Goal: Task Accomplishment & Management: Use online tool/utility

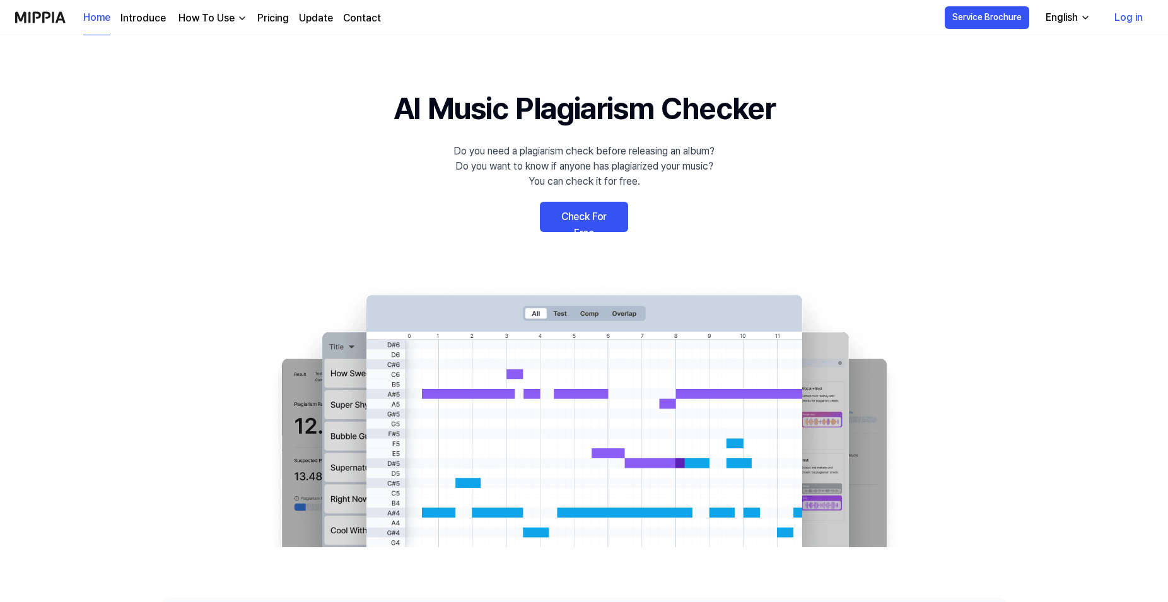
click at [593, 213] on link "Check For Free" at bounding box center [584, 217] width 88 height 30
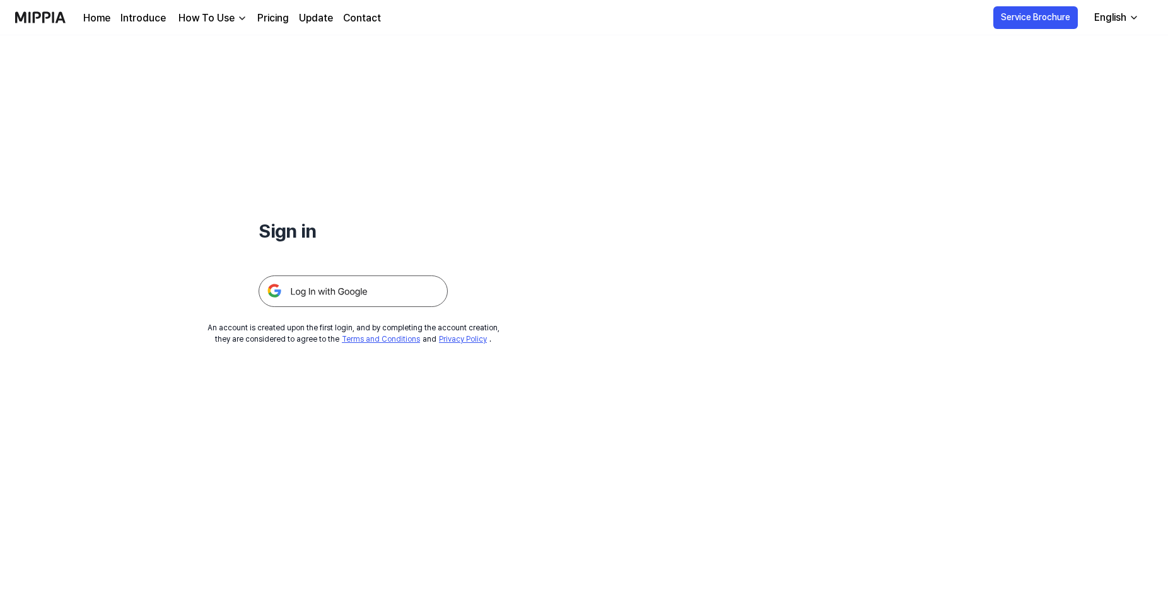
click at [389, 290] on img at bounding box center [353, 292] width 189 height 32
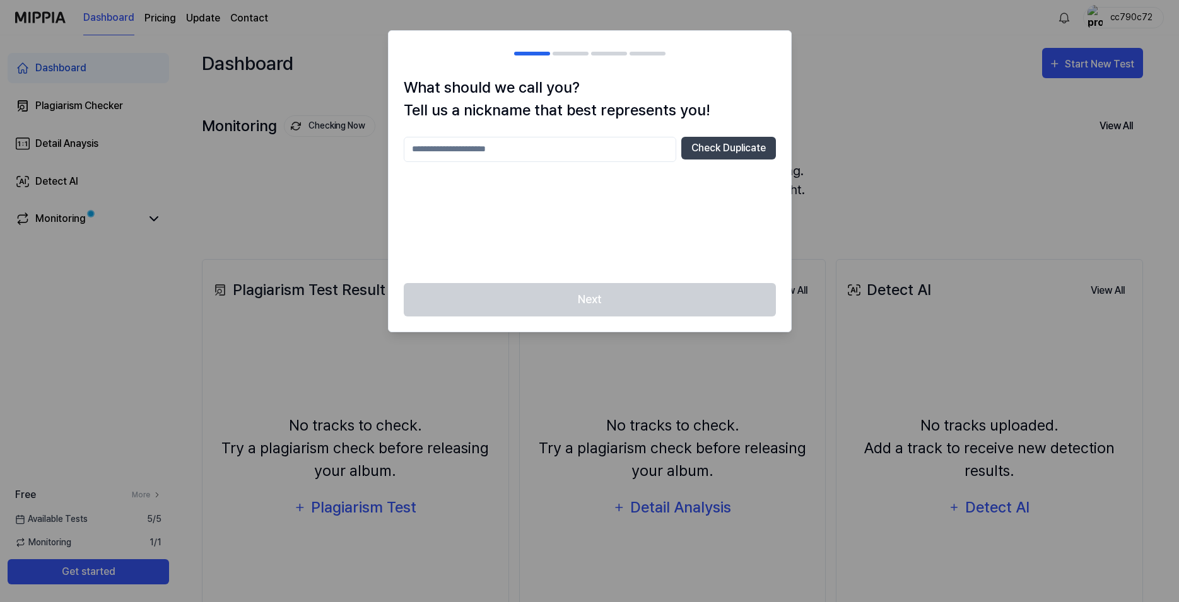
click at [508, 150] on input "text" at bounding box center [540, 149] width 272 height 25
type input "*******"
click at [731, 148] on button "Check Duplicate" at bounding box center [728, 148] width 95 height 23
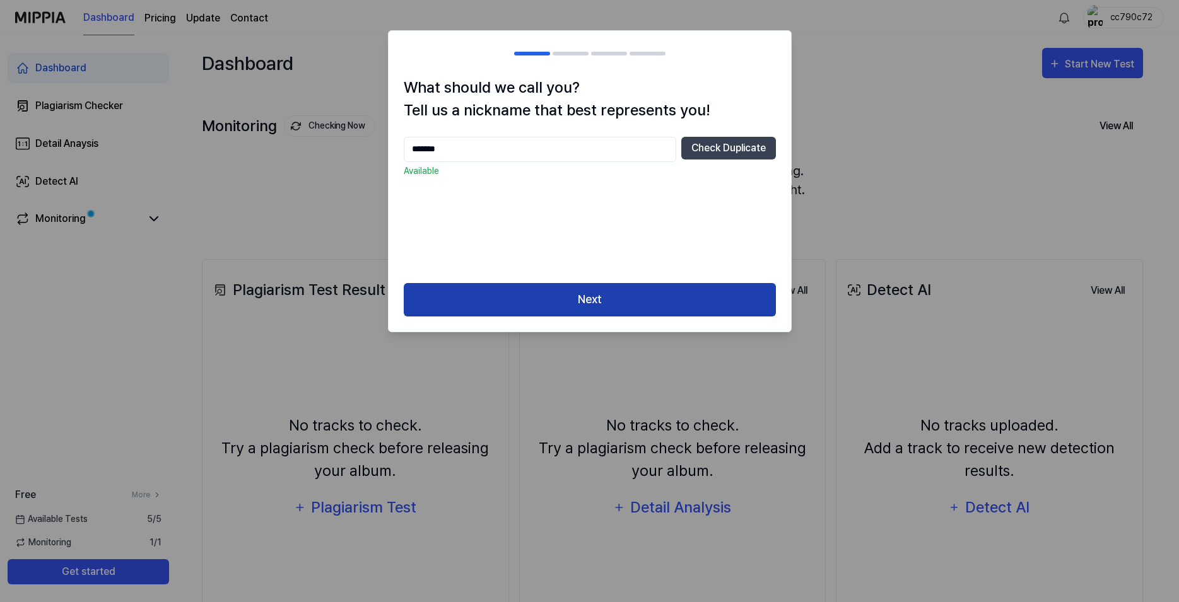
click at [672, 293] on button "Next" at bounding box center [590, 299] width 372 height 33
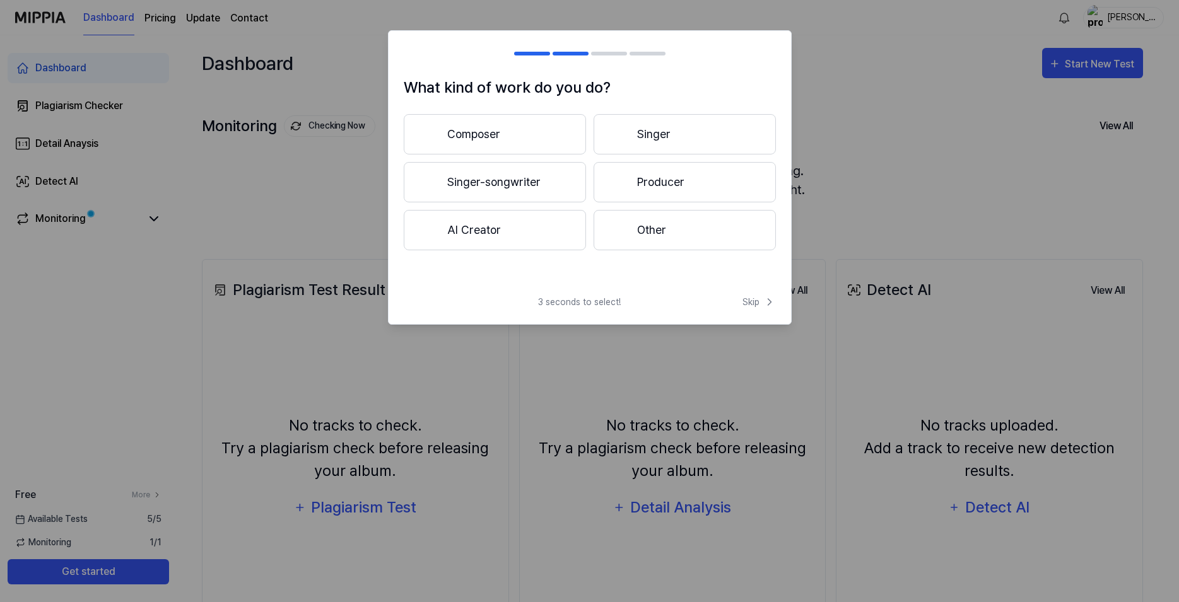
click at [523, 187] on button "Singer-songwriter" at bounding box center [495, 182] width 182 height 40
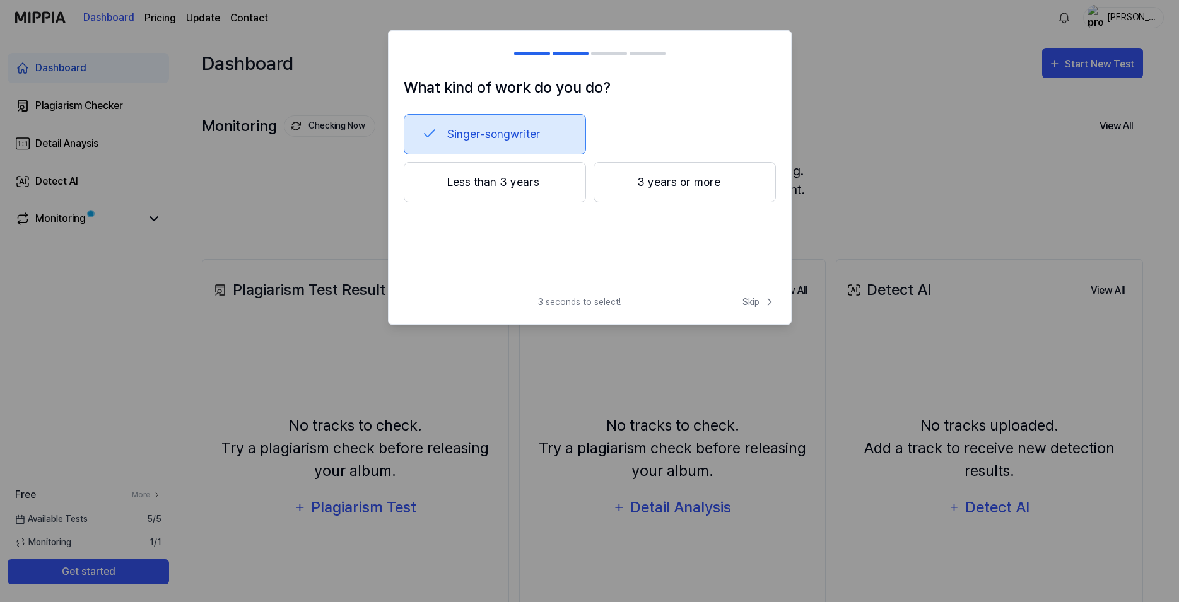
click at [556, 187] on button "Less than 3 years" at bounding box center [495, 182] width 182 height 40
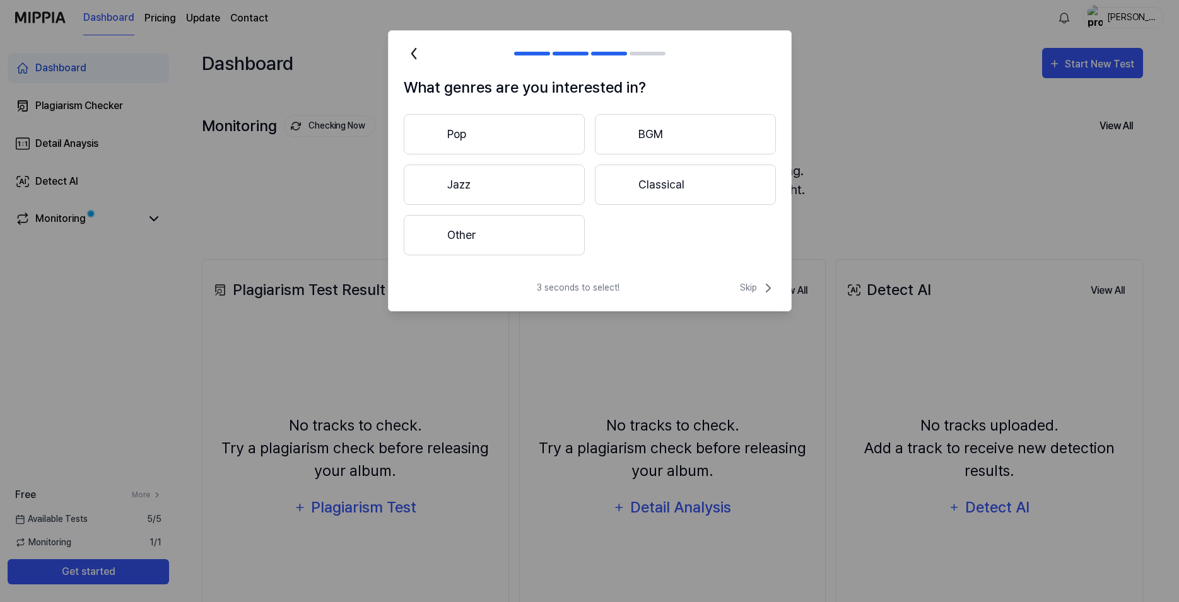
click at [549, 240] on button "Other" at bounding box center [494, 235] width 181 height 40
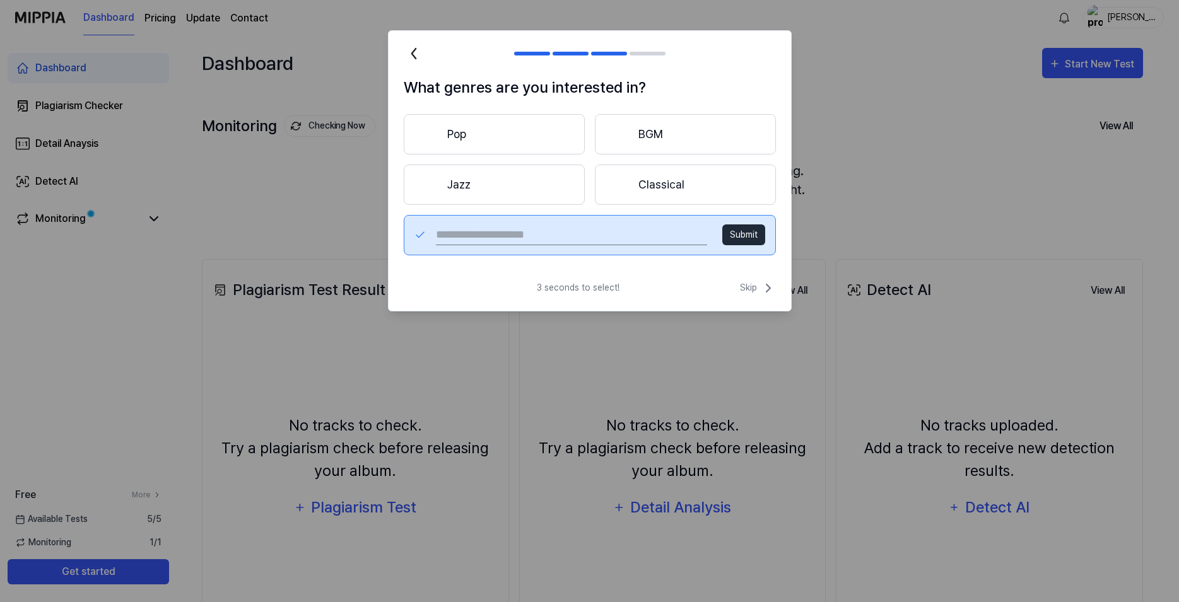
click at [491, 124] on button "Pop" at bounding box center [494, 134] width 181 height 40
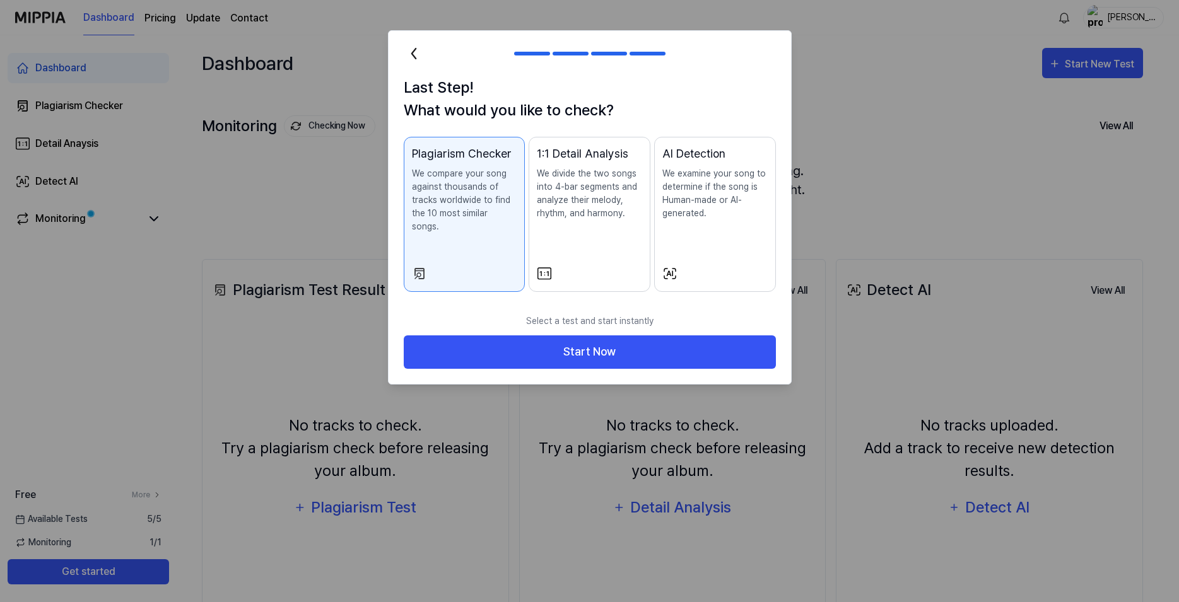
click at [715, 192] on p "We examine your song to determine if the song is Human-made or AI-generated." at bounding box center [714, 193] width 105 height 53
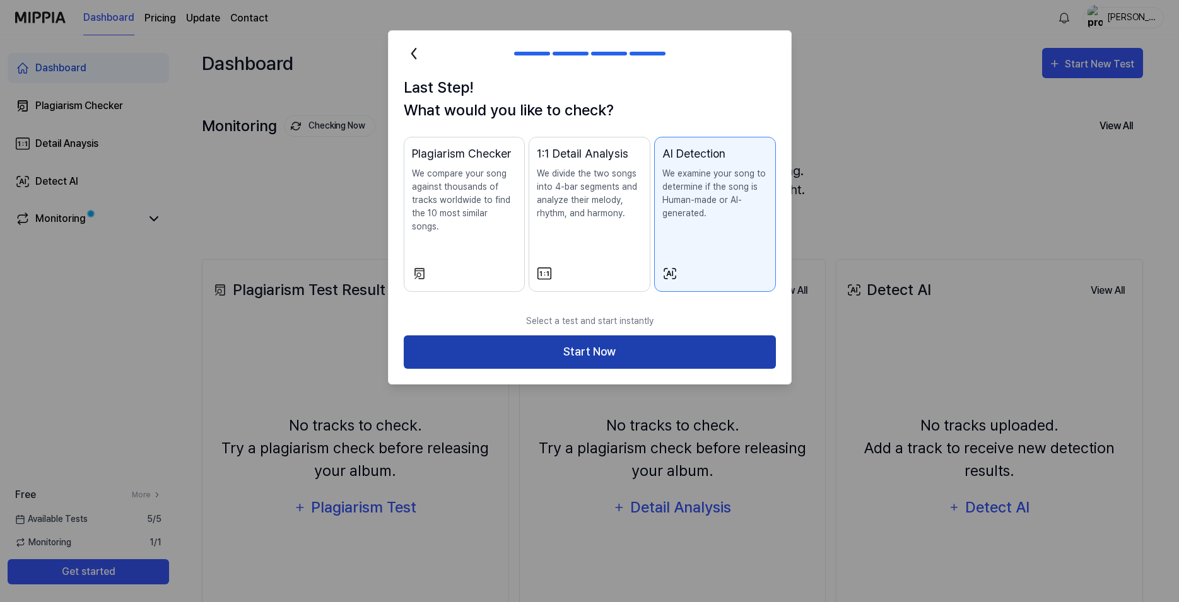
click at [632, 341] on button "Start Now" at bounding box center [590, 352] width 372 height 33
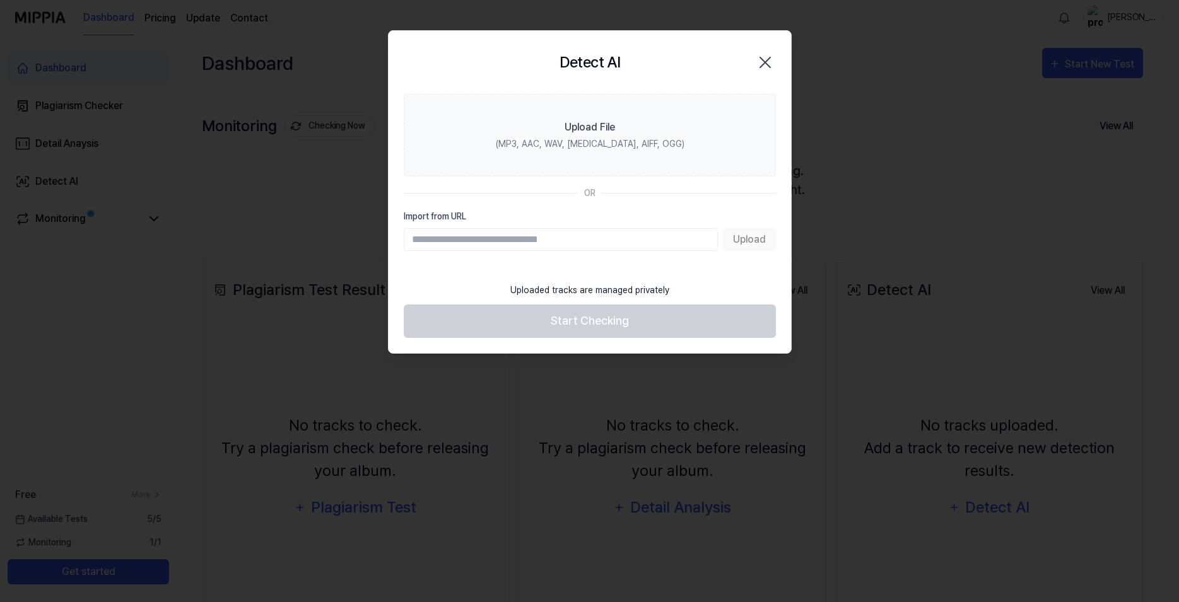
click at [509, 235] on input "Import from URL" at bounding box center [561, 239] width 314 height 23
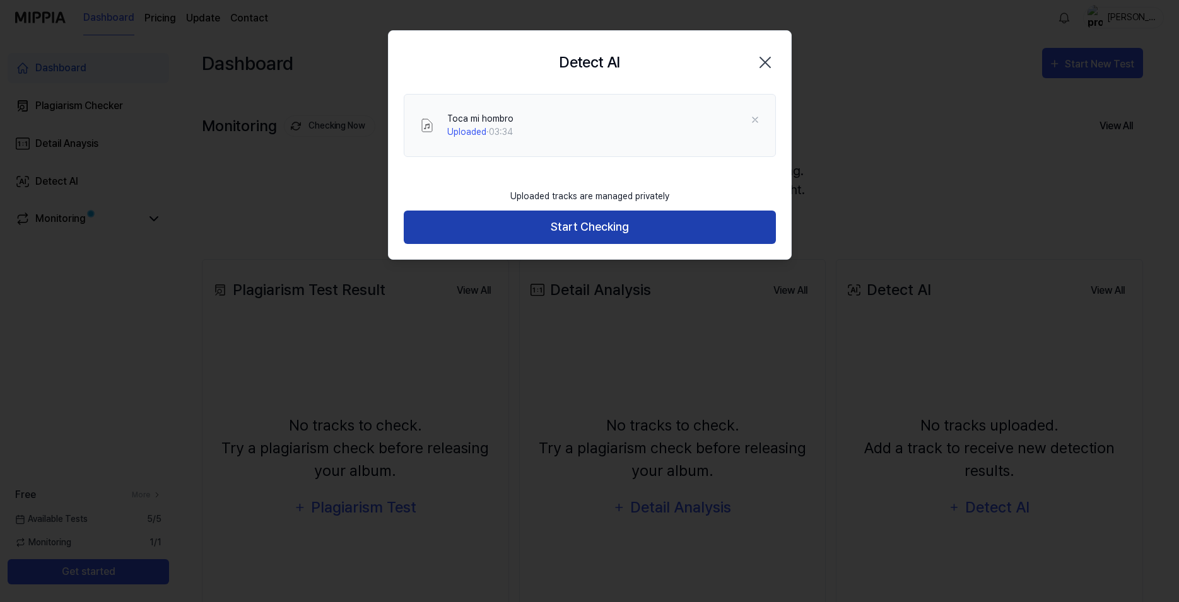
click at [602, 226] on button "Start Checking" at bounding box center [590, 227] width 372 height 33
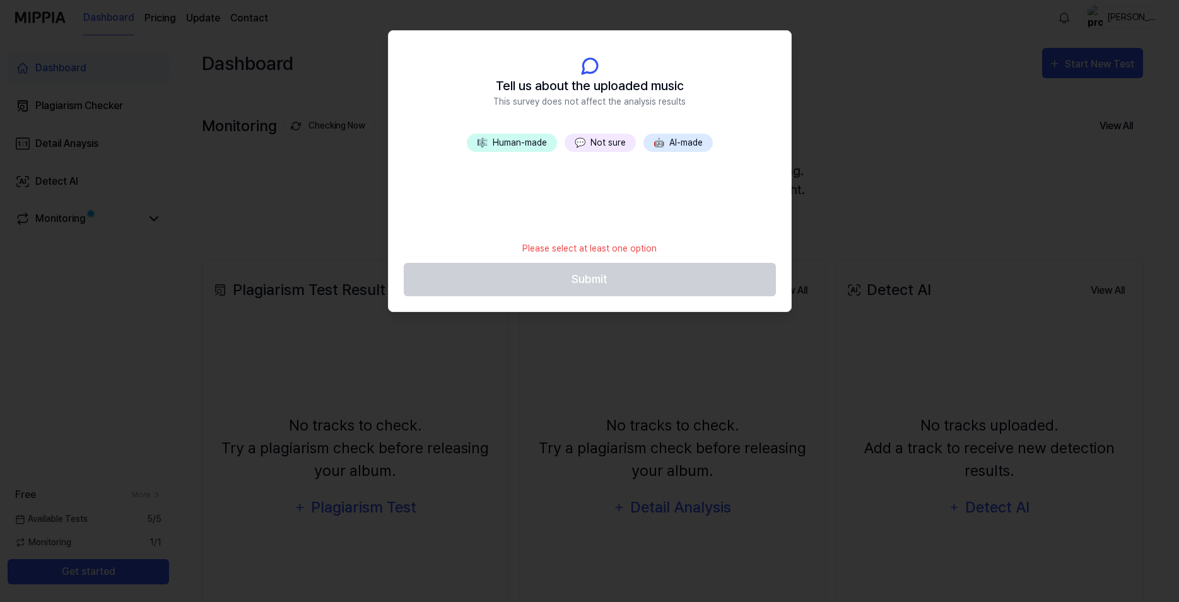
click at [686, 141] on button "🤖 AI-made" at bounding box center [677, 143] width 69 height 18
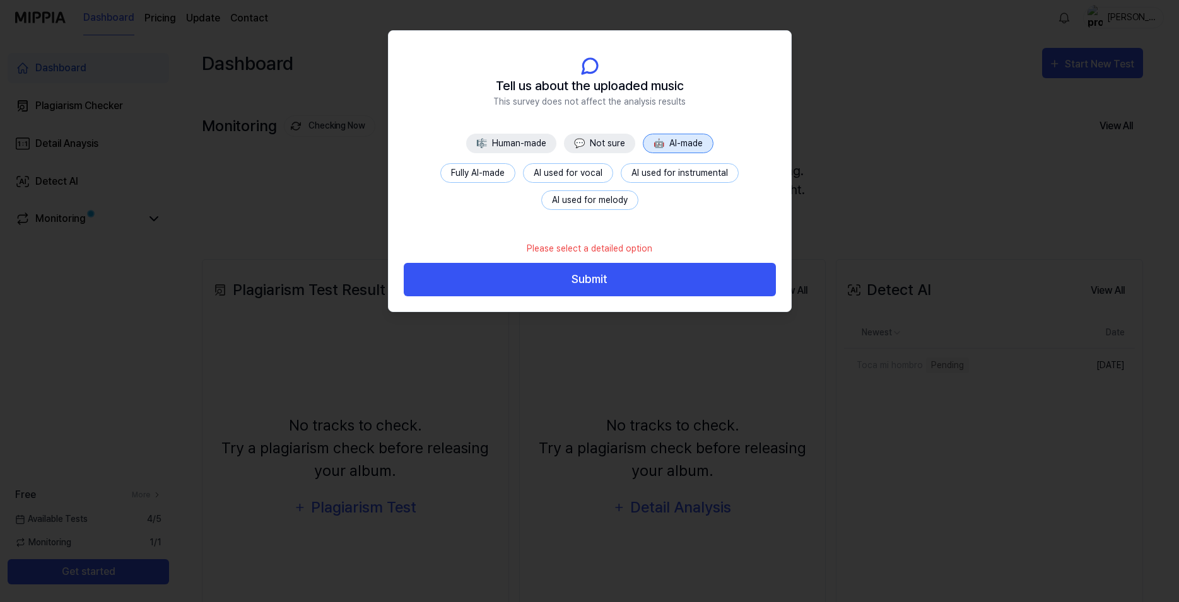
click at [491, 173] on button "Fully AI-made" at bounding box center [477, 173] width 75 height 20
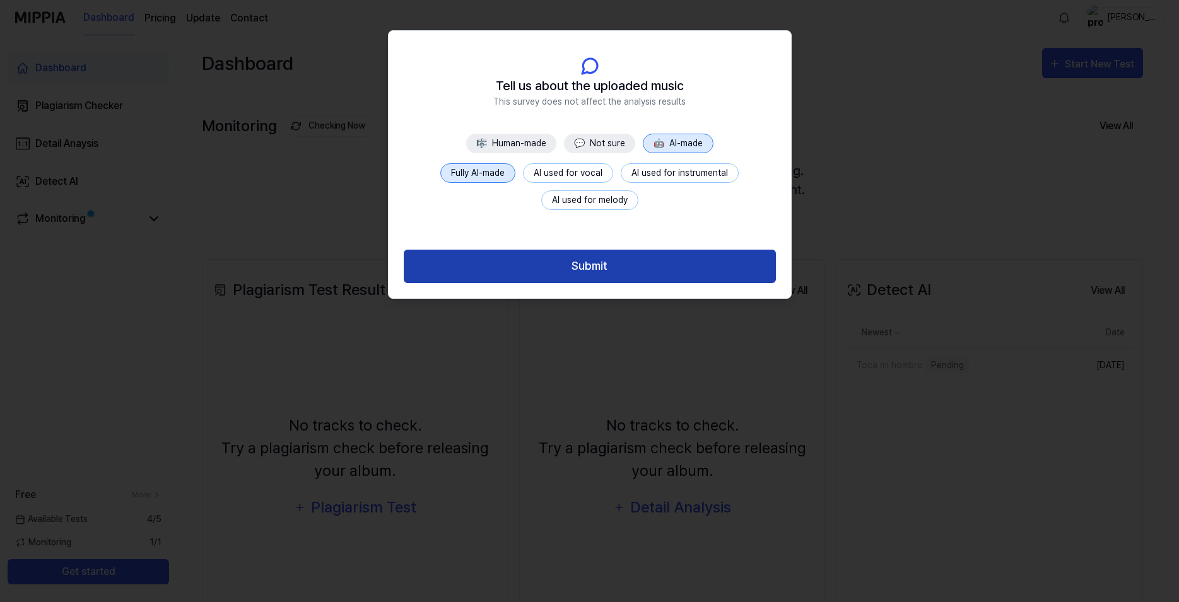
click at [614, 271] on button "Submit" at bounding box center [590, 266] width 372 height 33
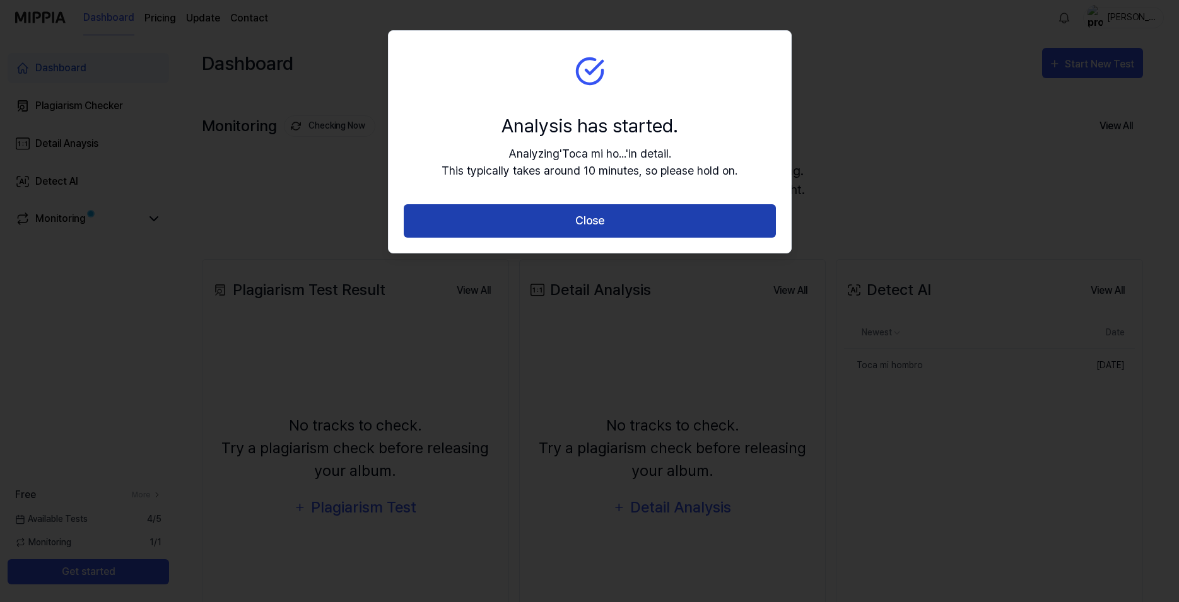
click at [620, 218] on button "Close" at bounding box center [590, 220] width 372 height 33
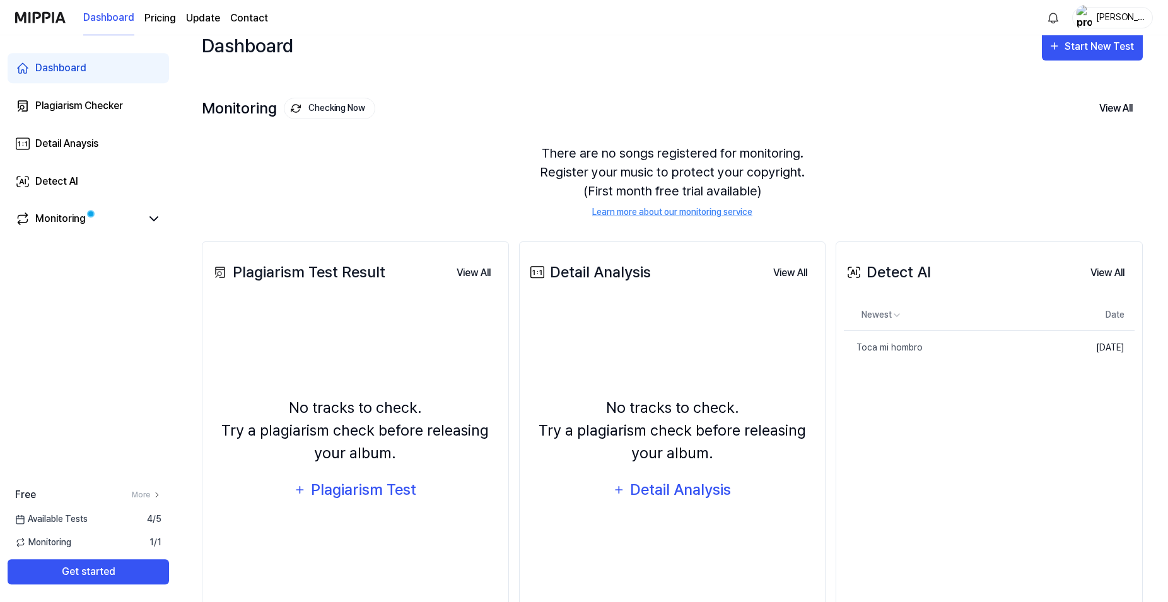
scroll to position [15, 0]
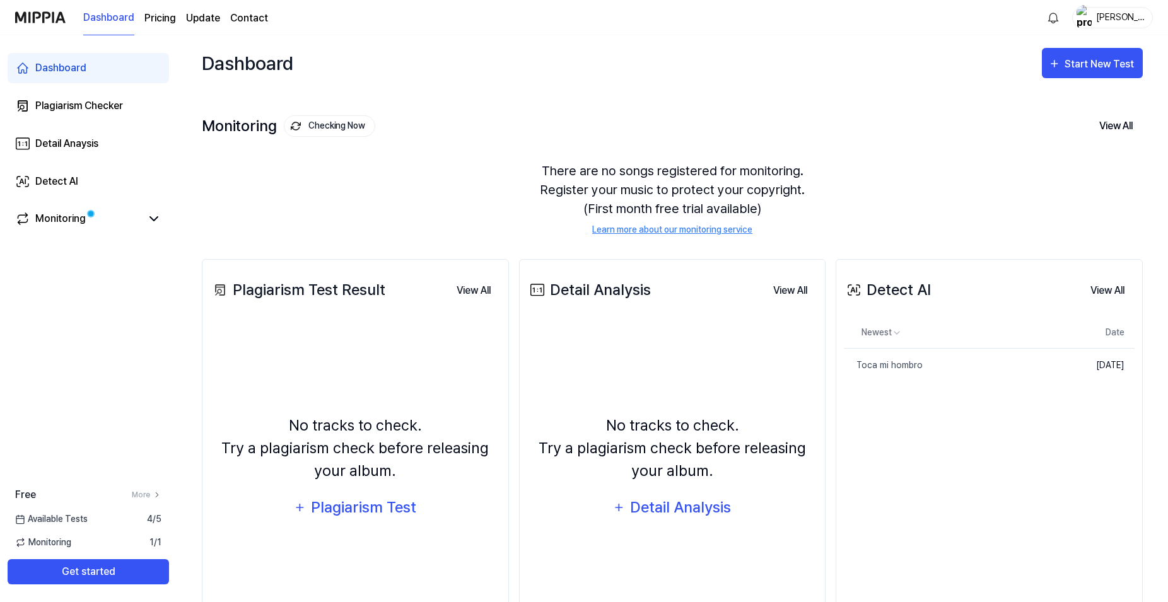
scroll to position [15, 0]
